Goal: Task Accomplishment & Management: Complete application form

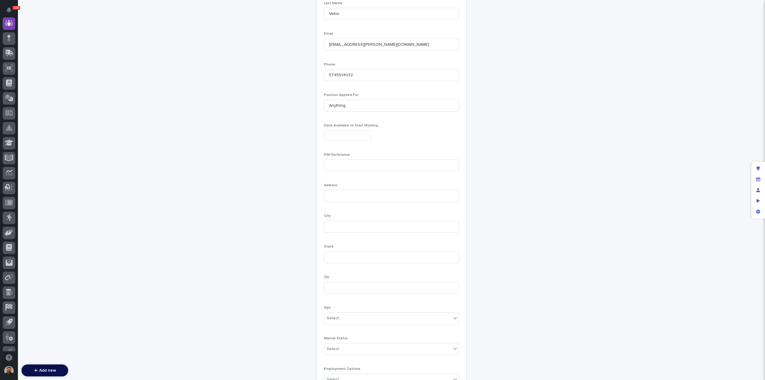
scroll to position [143, 0]
click at [349, 167] on input at bounding box center [391, 165] width 135 height 12
type input "Ryan Miller"
click at [335, 77] on input at bounding box center [391, 77] width 135 height 12
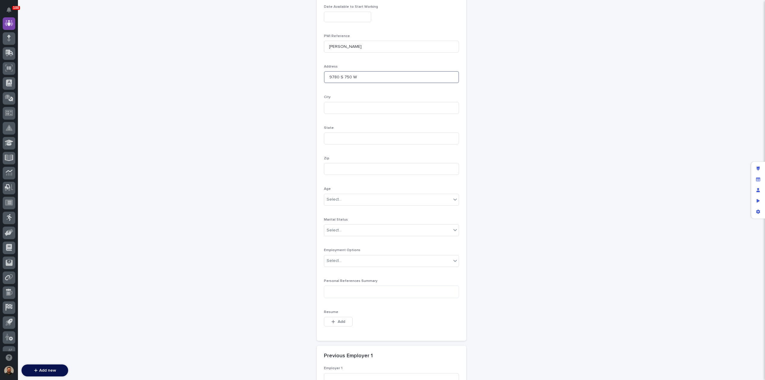
type input "9780 S 750 W"
type input "Claypool"
type input "IN"
type input "46510"
click at [366, 197] on div "Select..." at bounding box center [387, 199] width 127 height 10
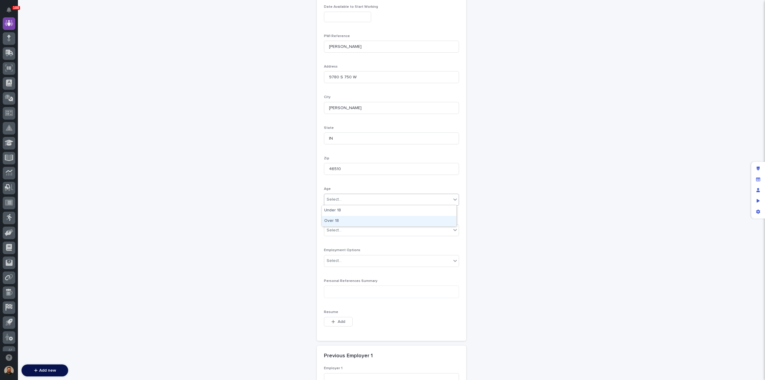
click at [363, 220] on div "Over 18" at bounding box center [389, 221] width 134 height 10
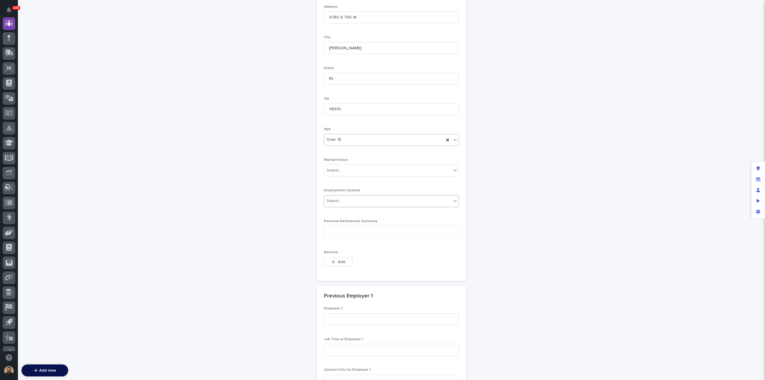
scroll to position [321, 0]
click at [385, 202] on div "Select..." at bounding box center [387, 201] width 127 height 10
click at [379, 209] on div "Full-Time" at bounding box center [389, 211] width 134 height 10
click at [338, 98] on span "Add" at bounding box center [341, 98] width 7 height 4
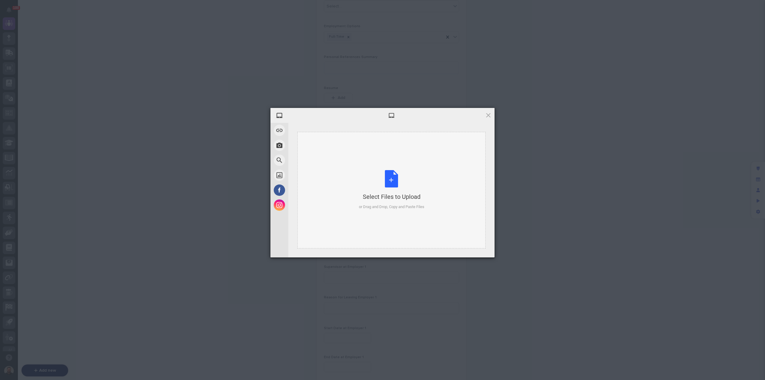
click at [387, 184] on div "Select Files to Upload or Drag and Drop, Copy and Paste Files" at bounding box center [391, 190] width 65 height 40
click at [472, 248] on span "Upload 1" at bounding box center [477, 249] width 12 height 4
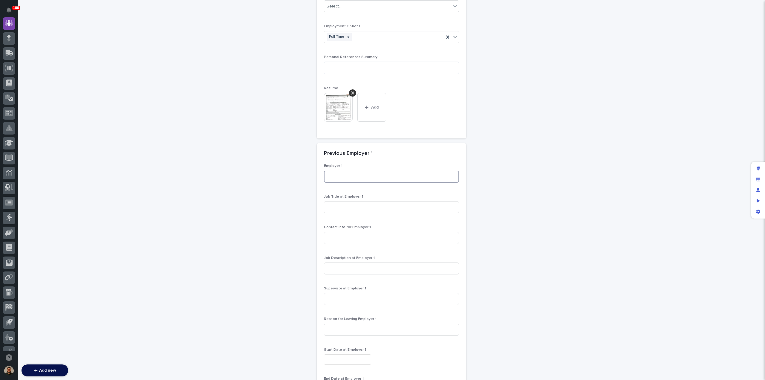
click at [355, 177] on input at bounding box center [391, 177] width 135 height 12
click at [356, 175] on input at bounding box center [391, 177] width 135 height 12
type input "Brouwer's Carpet"
click at [337, 206] on input at bounding box center [391, 207] width 135 height 12
type input "Warehouse and Flooring"
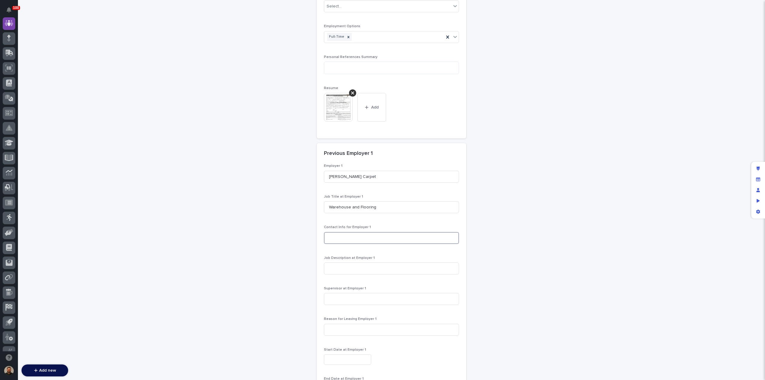
click at [347, 237] on input at bounding box center [391, 238] width 135 height 12
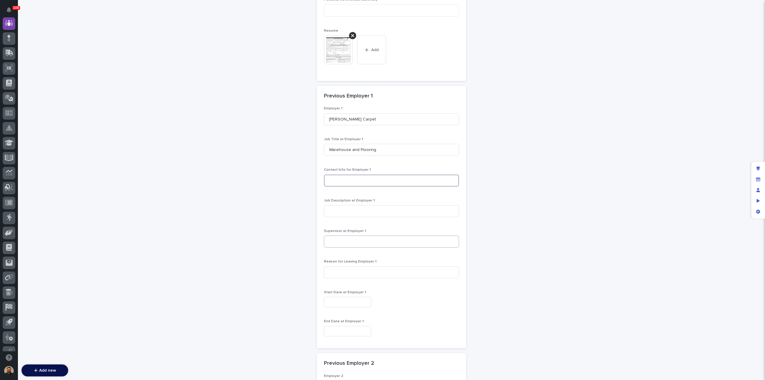
scroll to position [542, 0]
click at [346, 239] on input at bounding box center [391, 241] width 135 height 12
type input "Jennifer Brouwers"
click at [334, 178] on input at bounding box center [391, 180] width 135 height 12
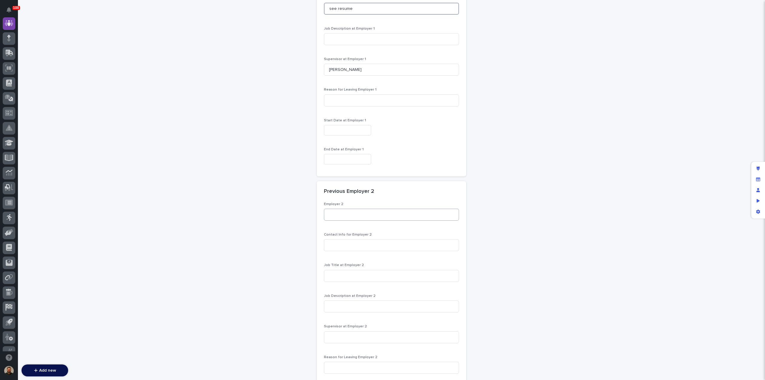
scroll to position [714, 0]
type input "see resume"
click at [344, 128] on input "text" at bounding box center [347, 130] width 47 height 10
click at [364, 97] on div "1" at bounding box center [363, 99] width 8 height 8
type input "**********"
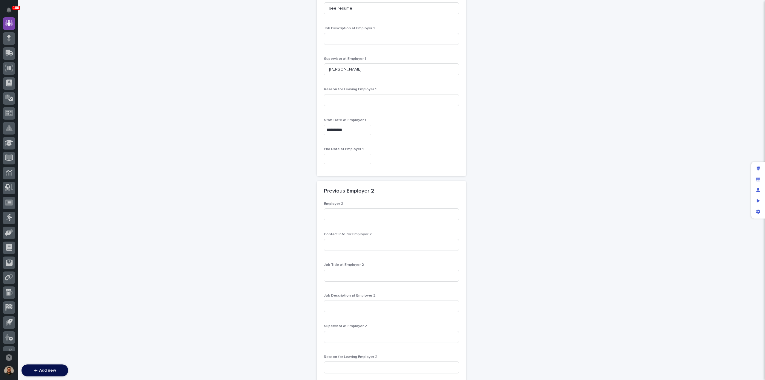
click at [353, 158] on input "text" at bounding box center [347, 159] width 47 height 10
click at [353, 99] on div "11" at bounding box center [353, 99] width 8 height 8
type input "**********"
click at [341, 99] on input at bounding box center [391, 100] width 135 height 12
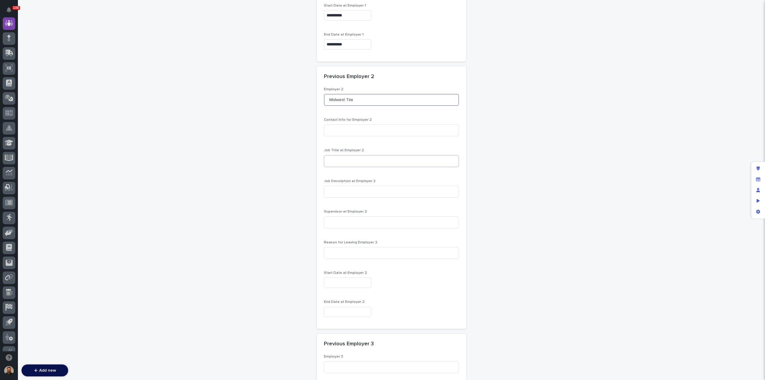
type input "Midwest Tile"
click at [360, 164] on input at bounding box center [391, 161] width 135 height 12
type input "Floor Covering Tech"
click at [339, 282] on input "text" at bounding box center [347, 282] width 47 height 10
click at [355, 254] on div "1" at bounding box center [353, 252] width 8 height 8
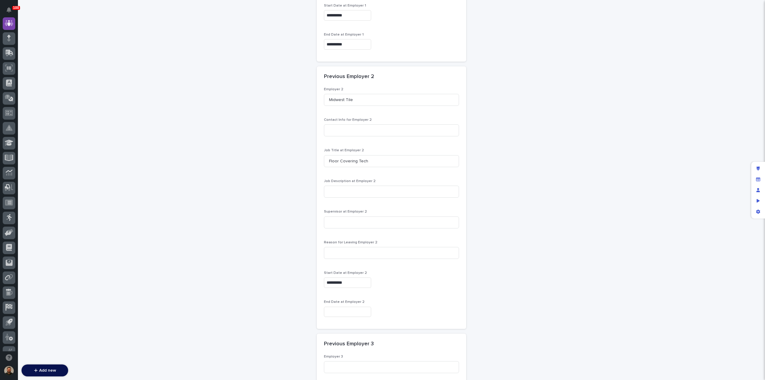
type input "**********"
click at [343, 312] on input "text" at bounding box center [347, 311] width 47 height 10
click at [352, 280] on div "1" at bounding box center [353, 281] width 8 height 8
type input "**********"
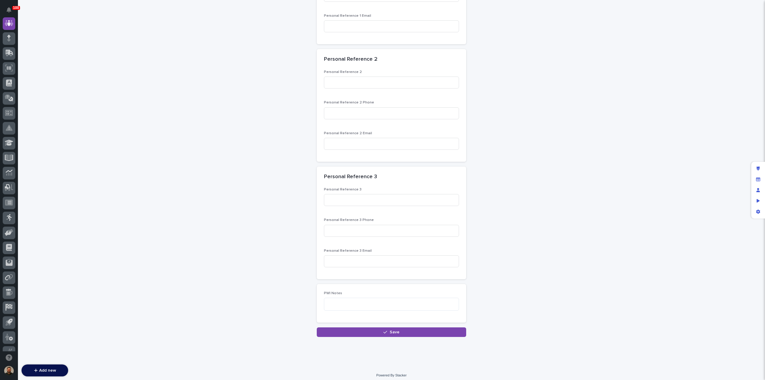
scroll to position [1499, 0]
click at [383, 328] on icon "button" at bounding box center [385, 330] width 4 height 4
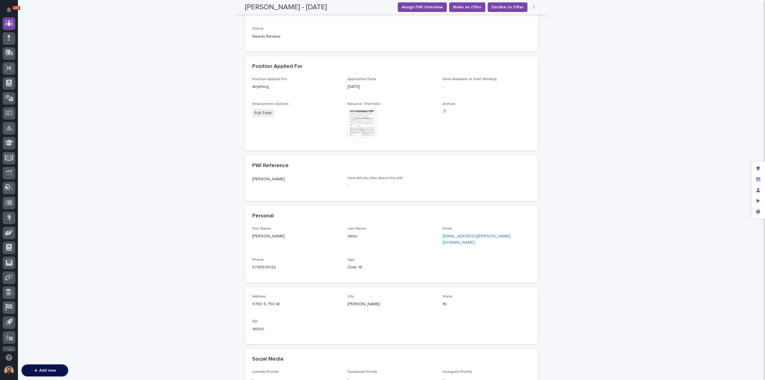
scroll to position [169, 0]
click at [461, 230] on link "vetor.darrell@gmail.com" at bounding box center [476, 235] width 68 height 10
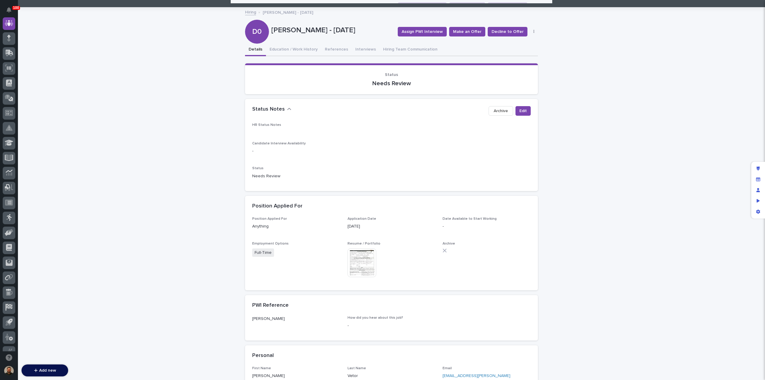
scroll to position [24, 0]
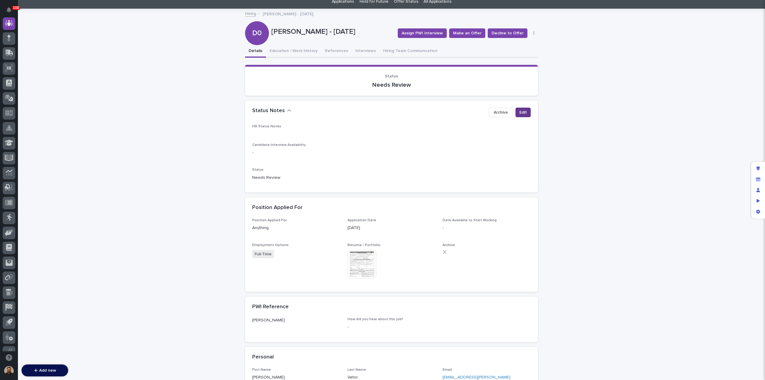
click at [525, 113] on button "Edit" at bounding box center [522, 113] width 15 height 10
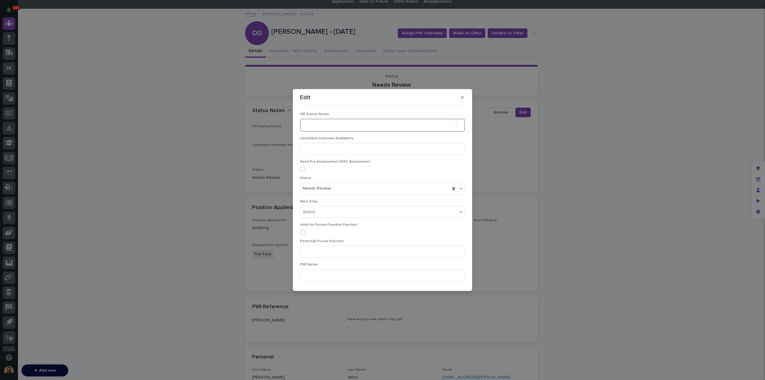
click at [312, 126] on textarea "To enrich screen reader interactions, please activate Accessibility in Grammarl…" at bounding box center [382, 125] width 165 height 13
type textarea "**********"
click at [344, 188] on div "Needs Review" at bounding box center [375, 188] width 150 height 10
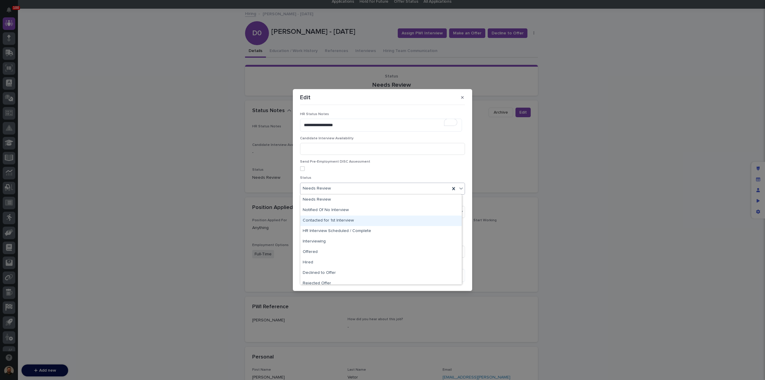
click at [347, 220] on div "Contacted for 1st Interview" at bounding box center [380, 220] width 161 height 10
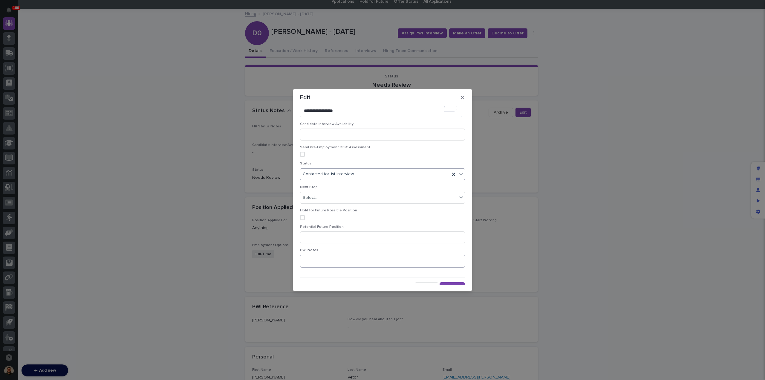
scroll to position [20, 0]
click at [450, 278] on button "Save" at bounding box center [451, 281] width 25 height 10
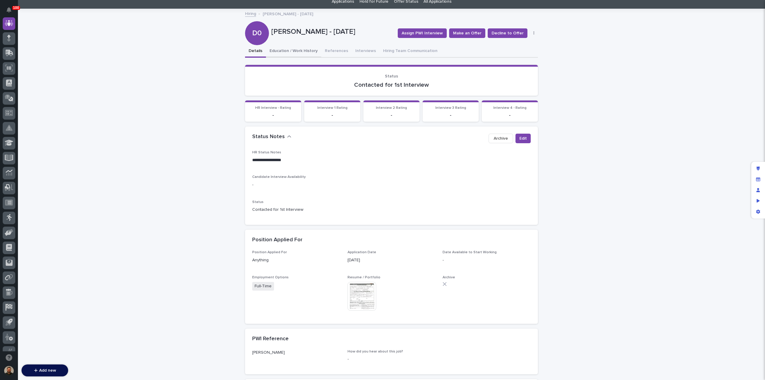
click at [290, 51] on button "Education / Work History" at bounding box center [293, 51] width 55 height 13
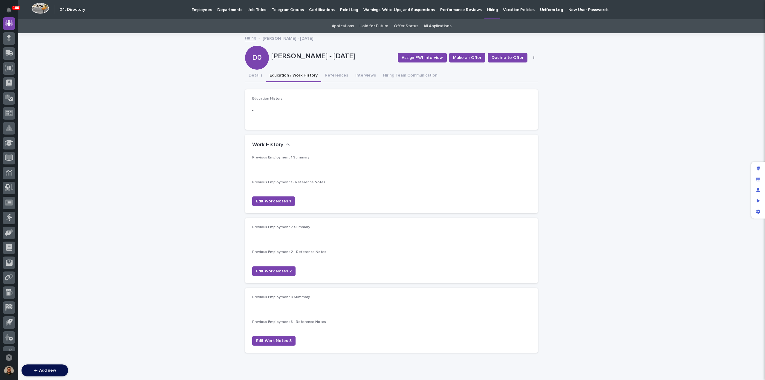
click at [249, 37] on link "Hiring" at bounding box center [250, 37] width 11 height 7
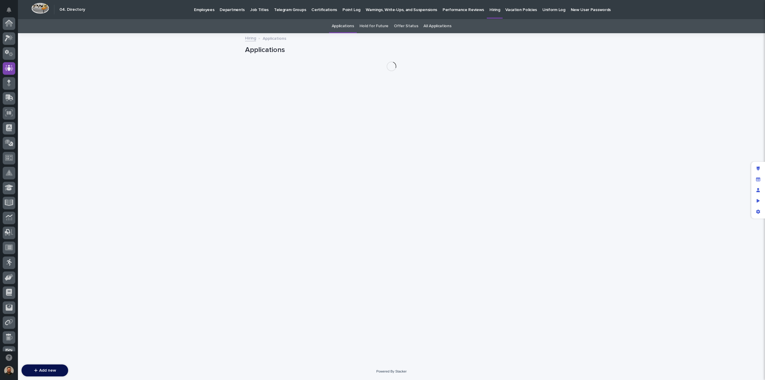
scroll to position [45, 0]
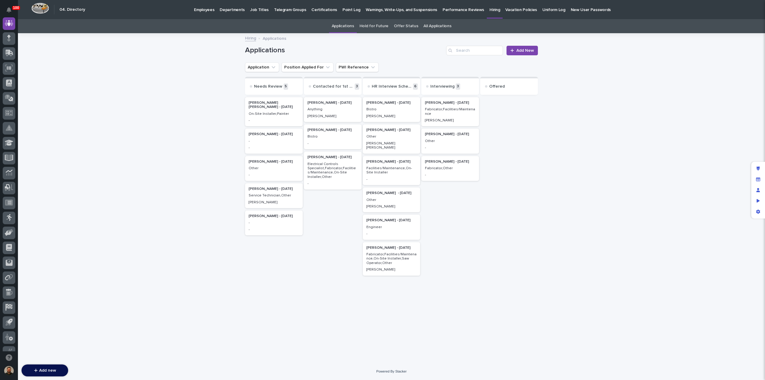
click at [394, 105] on h2 "Jessie Yoder - 09/06/25" at bounding box center [391, 103] width 54 height 8
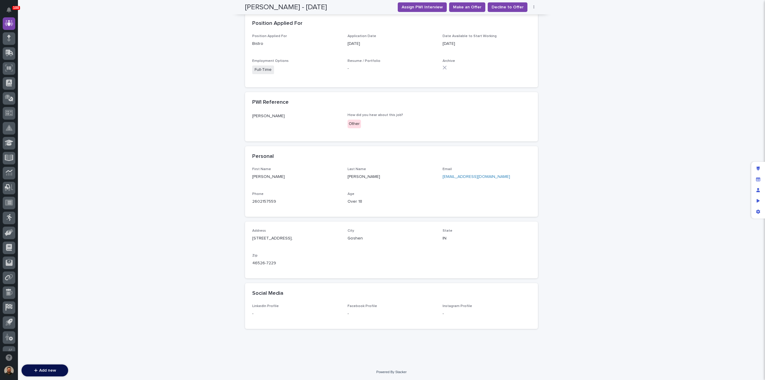
scroll to position [215, 0]
click at [259, 200] on link "2602157559" at bounding box center [264, 201] width 24 height 4
drag, startPoint x: 136, startPoint y: 184, endPoint x: 149, endPoint y: 179, distance: 14.5
click at [136, 184] on div "**********" at bounding box center [391, 91] width 747 height 544
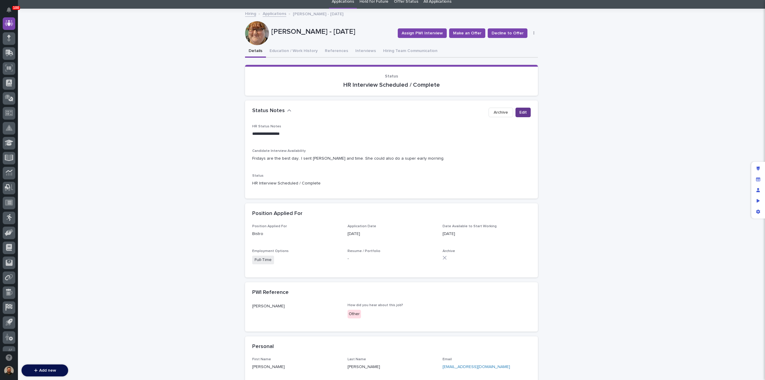
scroll to position [24, 0]
click at [519, 115] on span "Edit" at bounding box center [522, 112] width 7 height 6
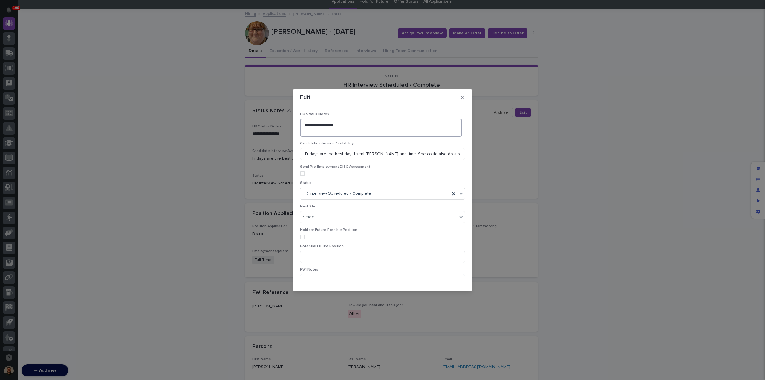
click at [311, 130] on textarea "**********" at bounding box center [381, 128] width 162 height 18
type textarea "**********"
click at [379, 188] on div "HR Interview Scheduled / Complete" at bounding box center [382, 194] width 165 height 12
click at [369, 243] on div "Interviewing" at bounding box center [380, 246] width 161 height 10
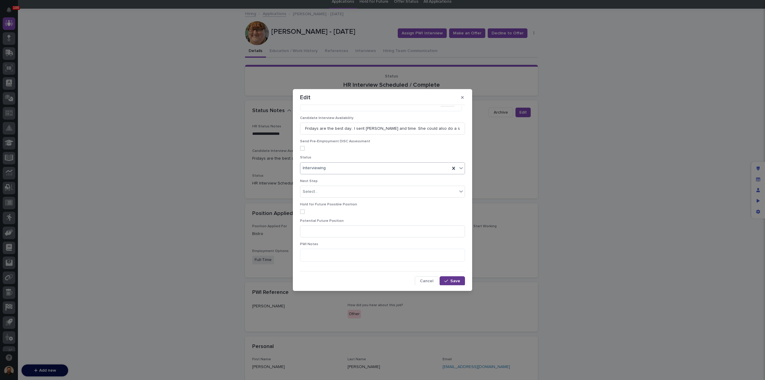
click at [441, 281] on button "Save" at bounding box center [451, 281] width 25 height 10
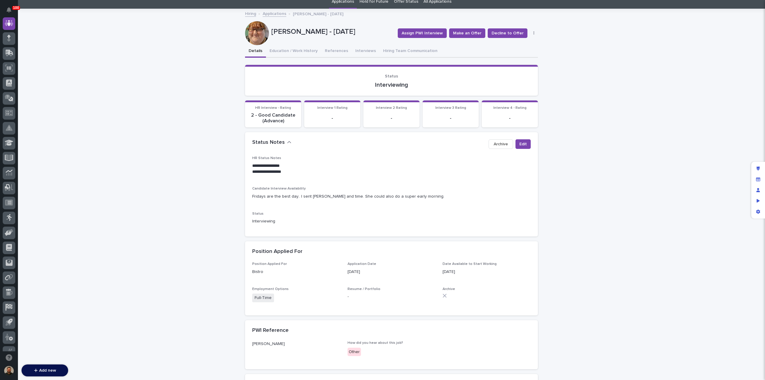
click at [277, 16] on link "Applications" at bounding box center [275, 13] width 24 height 7
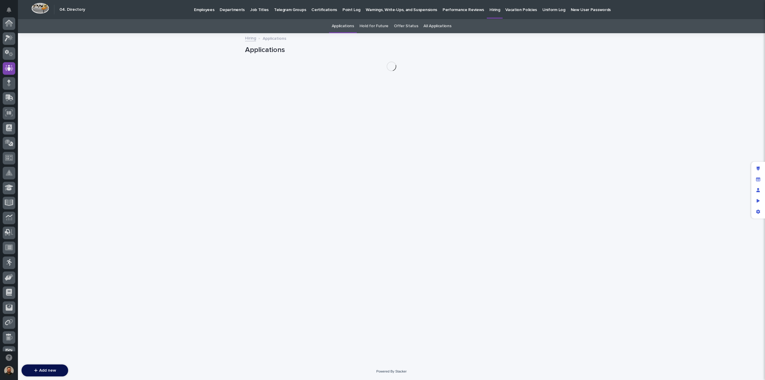
scroll to position [45, 0]
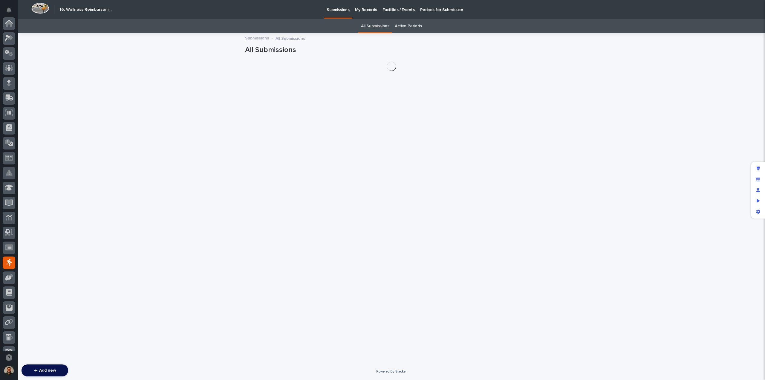
scroll to position [54, 0]
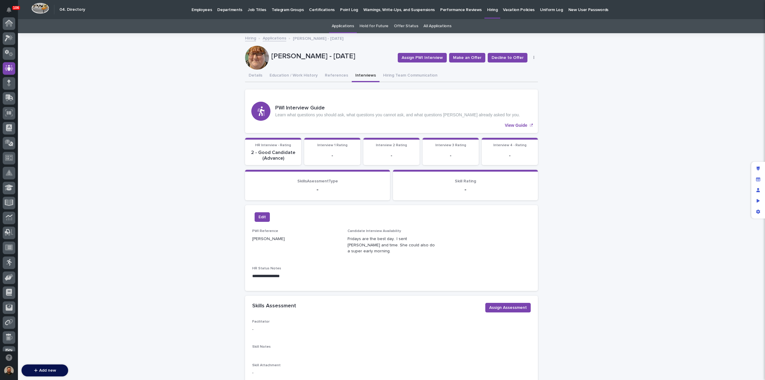
scroll to position [45, 0]
click at [199, 6] on p "Employees" at bounding box center [201, 6] width 20 height 13
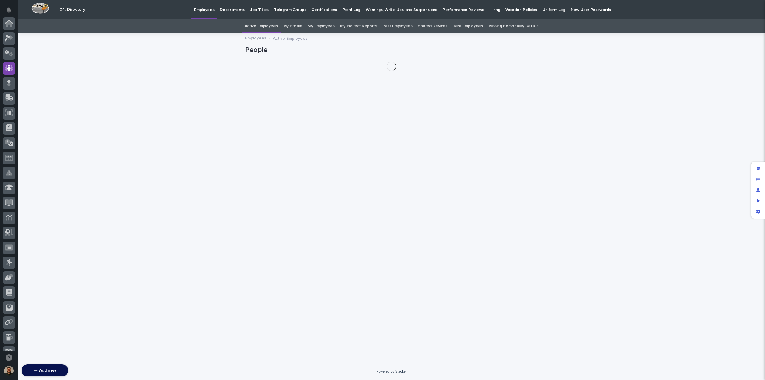
scroll to position [45, 0]
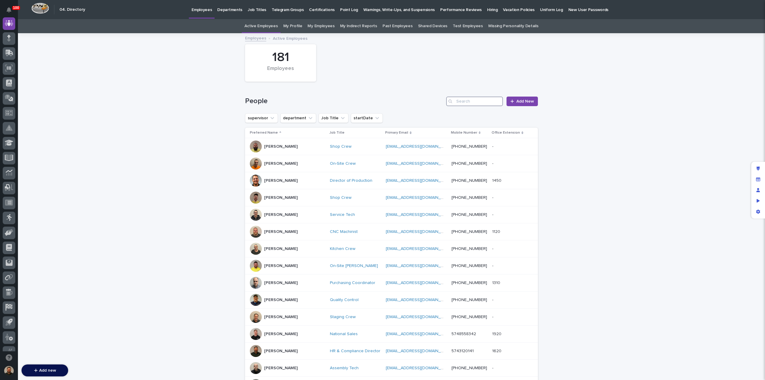
click at [462, 100] on input "Search" at bounding box center [474, 101] width 57 height 10
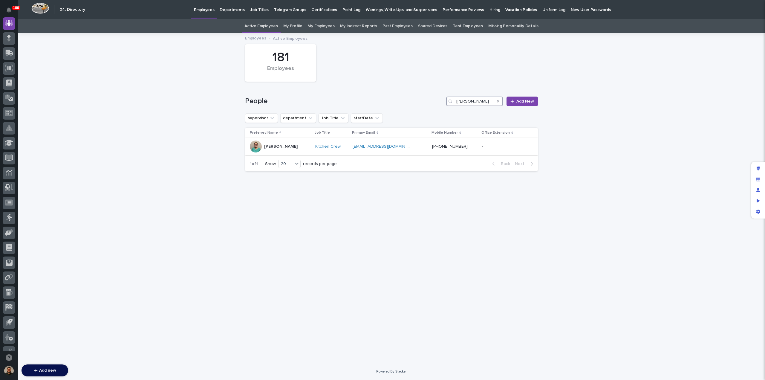
type input "kristy"
click at [479, 144] on td "- -" at bounding box center [501, 146] width 44 height 17
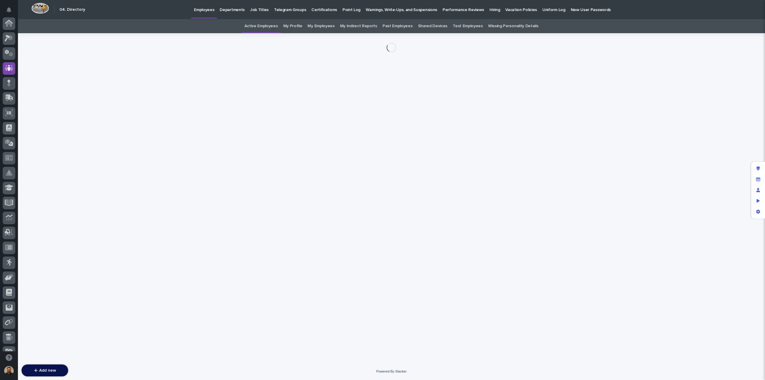
scroll to position [45, 0]
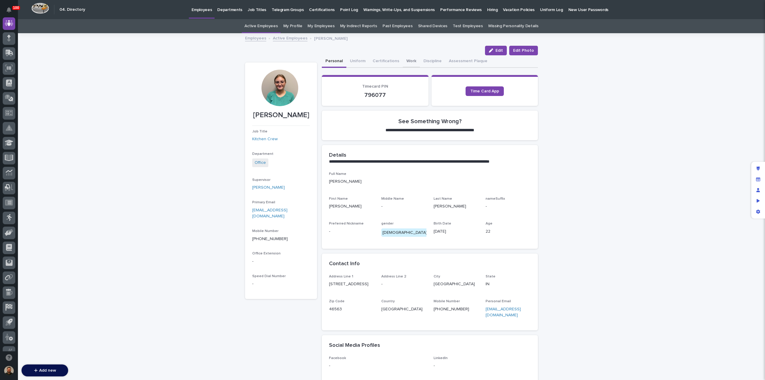
click at [407, 60] on button "Work" at bounding box center [411, 61] width 17 height 13
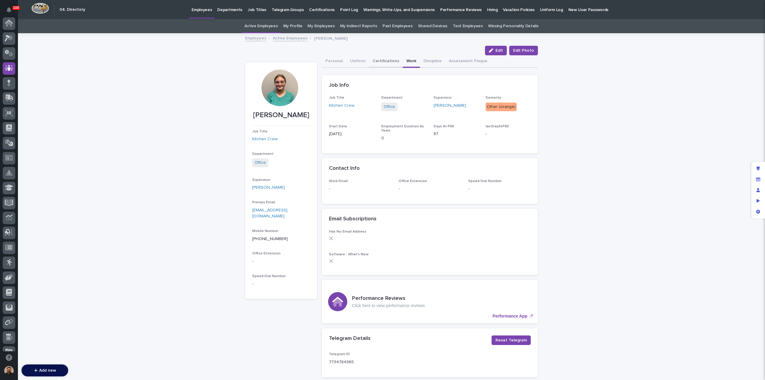
scroll to position [45, 0]
click at [253, 38] on link "Employees" at bounding box center [255, 37] width 21 height 7
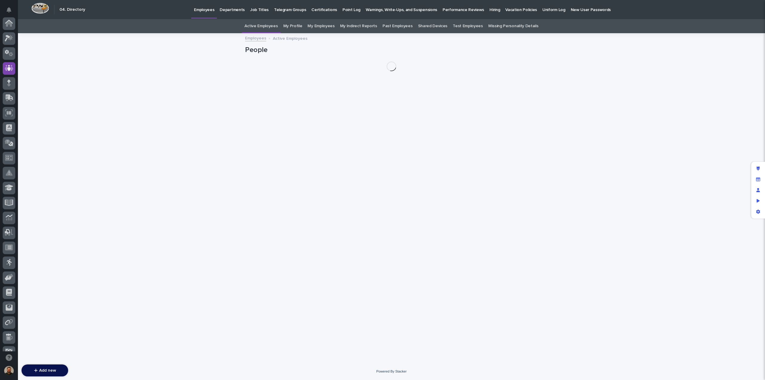
scroll to position [45, 0]
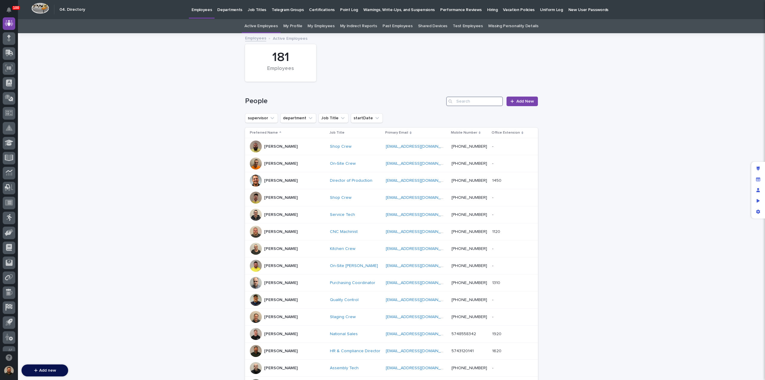
click at [461, 99] on input "Search" at bounding box center [474, 101] width 57 height 10
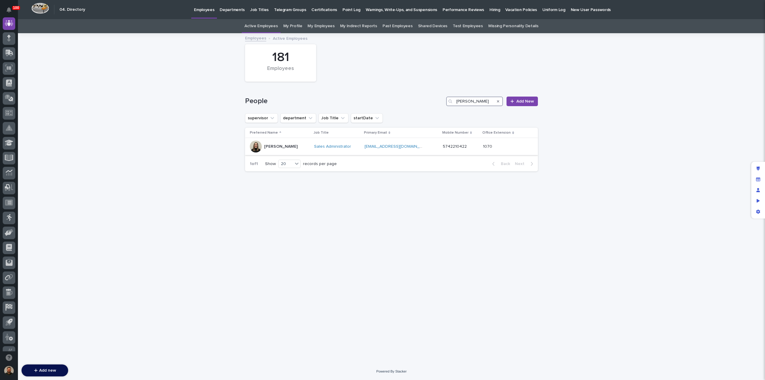
type input "[PERSON_NAME]"
click at [295, 148] on div "[PERSON_NAME]" at bounding box center [279, 146] width 59 height 12
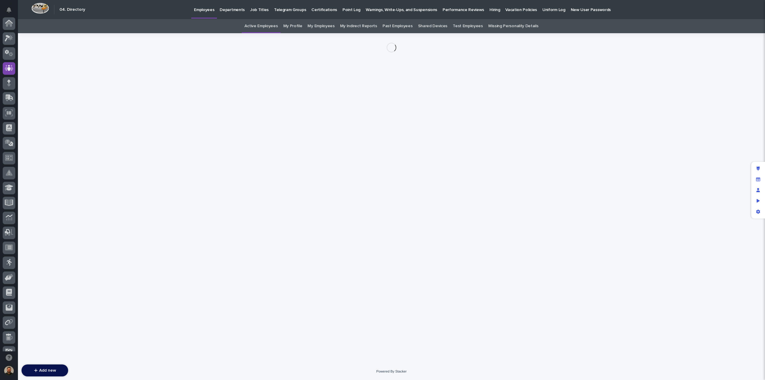
scroll to position [45, 0]
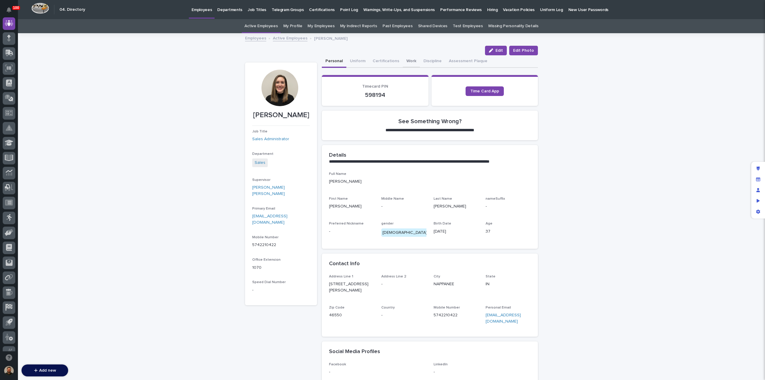
click at [408, 62] on button "Work" at bounding box center [411, 61] width 17 height 13
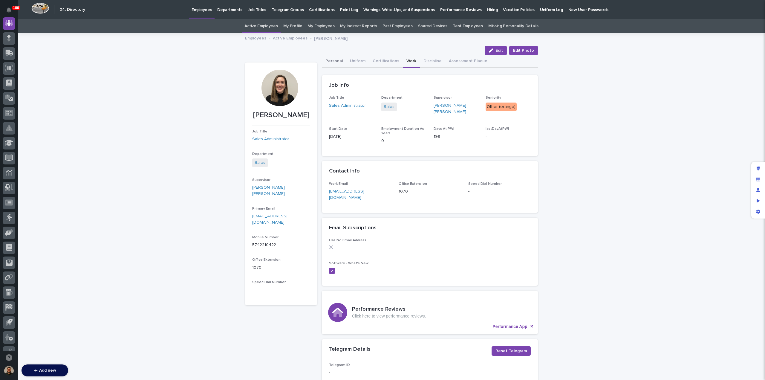
click at [335, 62] on button "Personal" at bounding box center [334, 61] width 24 height 13
